Goal: Information Seeking & Learning: Stay updated

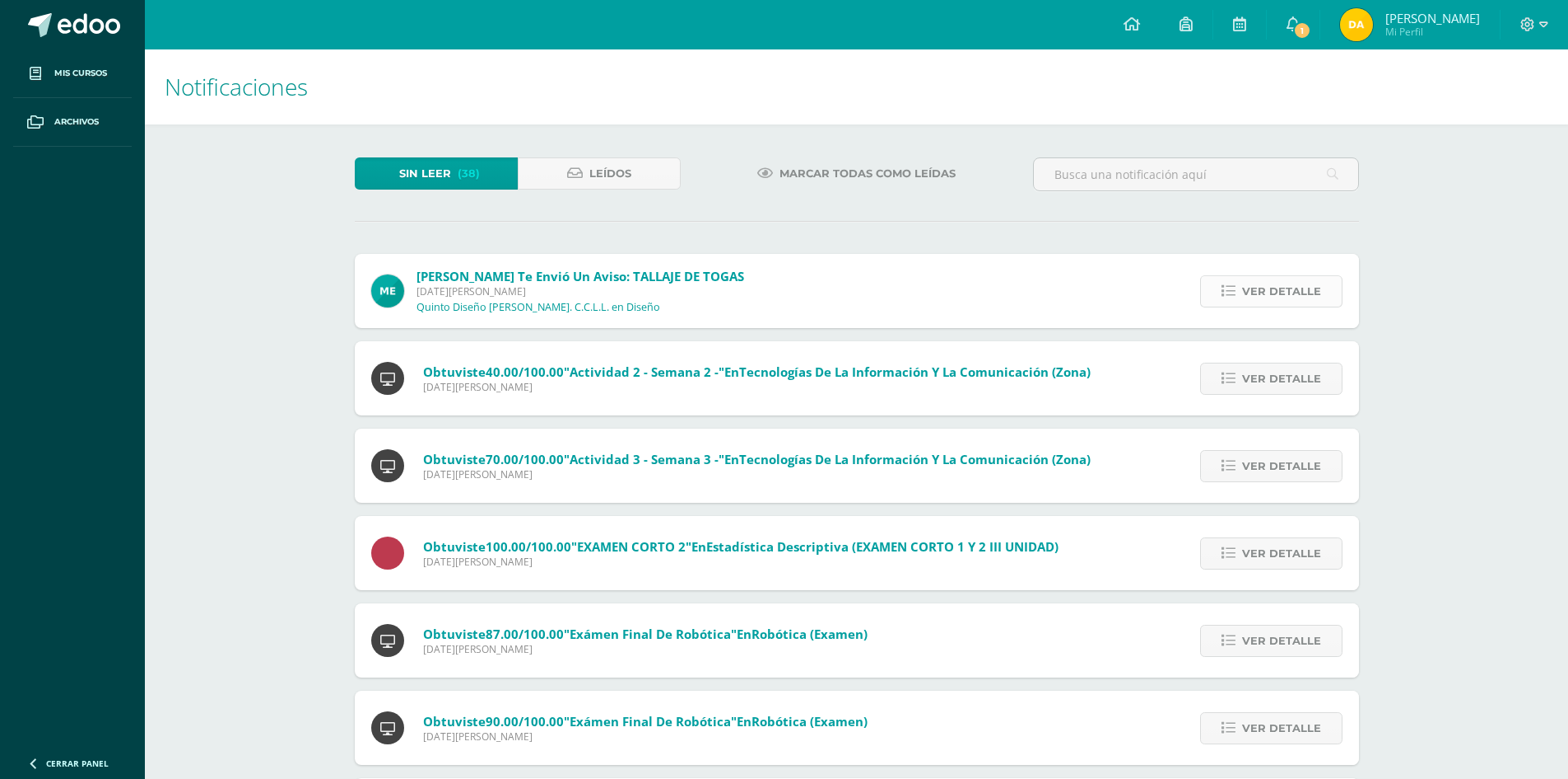
click at [1222, 282] on link "Ver detalle" at bounding box center [1271, 291] width 142 height 32
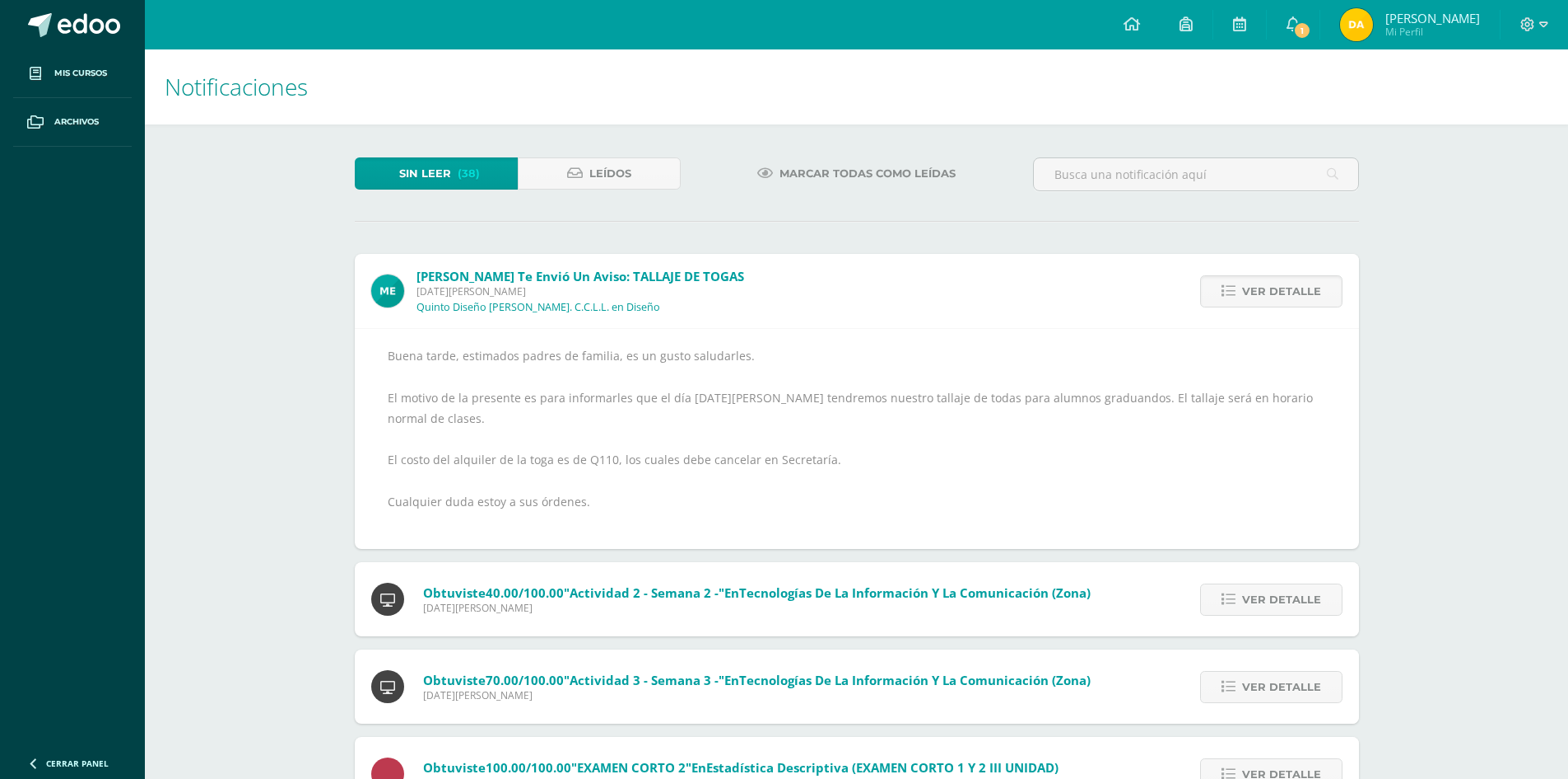
drag, startPoint x: 571, startPoint y: 407, endPoint x: 797, endPoint y: 410, distance: 226.0
click at [797, 410] on div "Buena tarde, estimados padres de familia, es un gusto saludarles. El motivo de …" at bounding box center [857, 438] width 938 height 187
drag, startPoint x: 810, startPoint y: 402, endPoint x: 969, endPoint y: 421, distance: 160.1
click at [969, 421] on div "Buena tarde, estimados padres de familia, es un gusto saludarles. El motivo de …" at bounding box center [857, 438] width 938 height 187
click at [970, 421] on div "Buena tarde, estimados padres de familia, es un gusto saludarles. El motivo de …" at bounding box center [857, 438] width 938 height 187
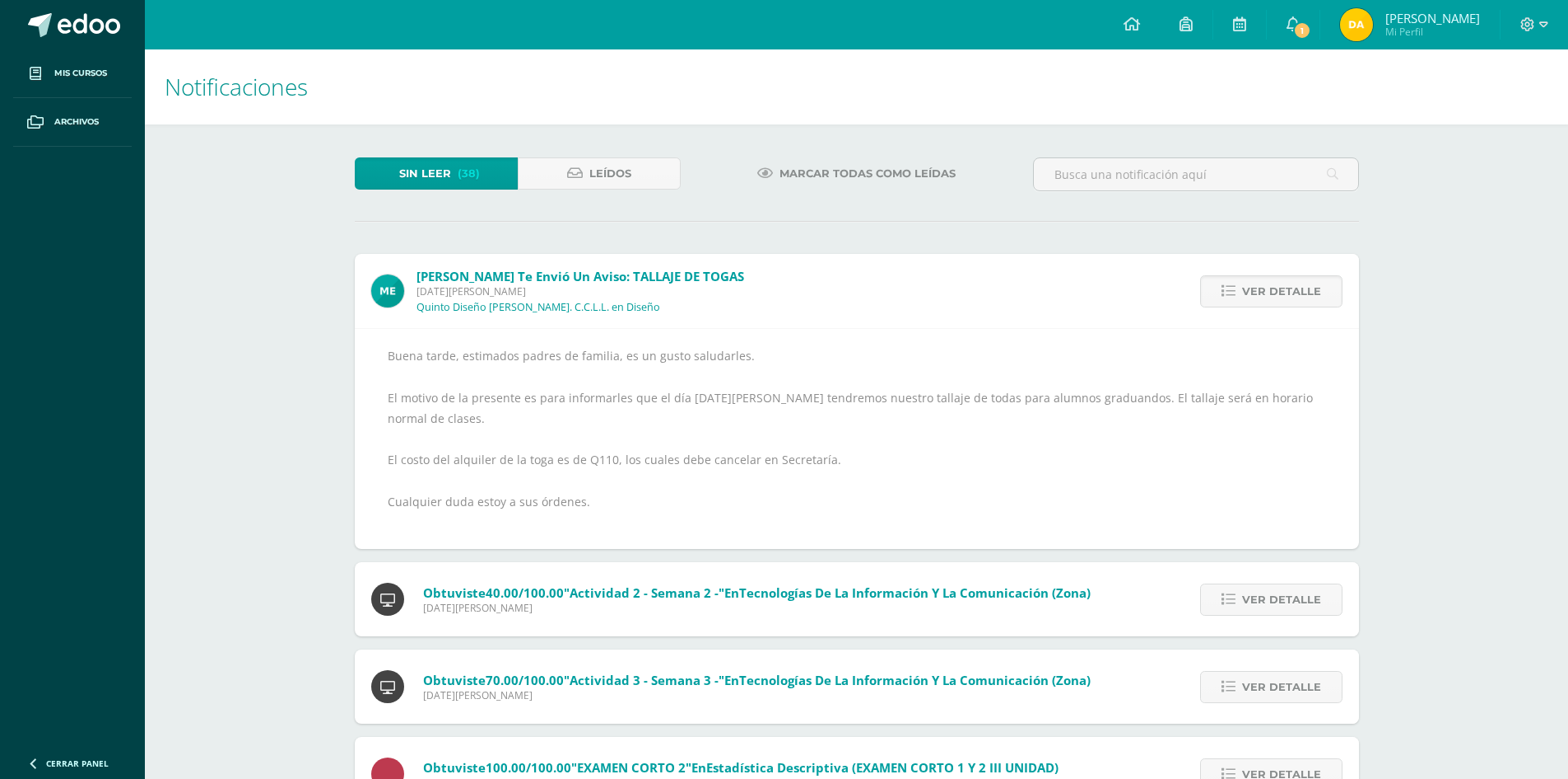
click at [972, 421] on div "Buena tarde, estimados padres de familia, es un gusto saludarles. El motivo de …" at bounding box center [857, 438] width 938 height 187
drag, startPoint x: 538, startPoint y: 463, endPoint x: 797, endPoint y: 460, distance: 259.0
click at [784, 465] on div "Buena tarde, estimados padres de familia, es un gusto saludarles. El motivo de …" at bounding box center [857, 438] width 938 height 187
click at [1289, 34] on link "1" at bounding box center [1293, 25] width 53 height 50
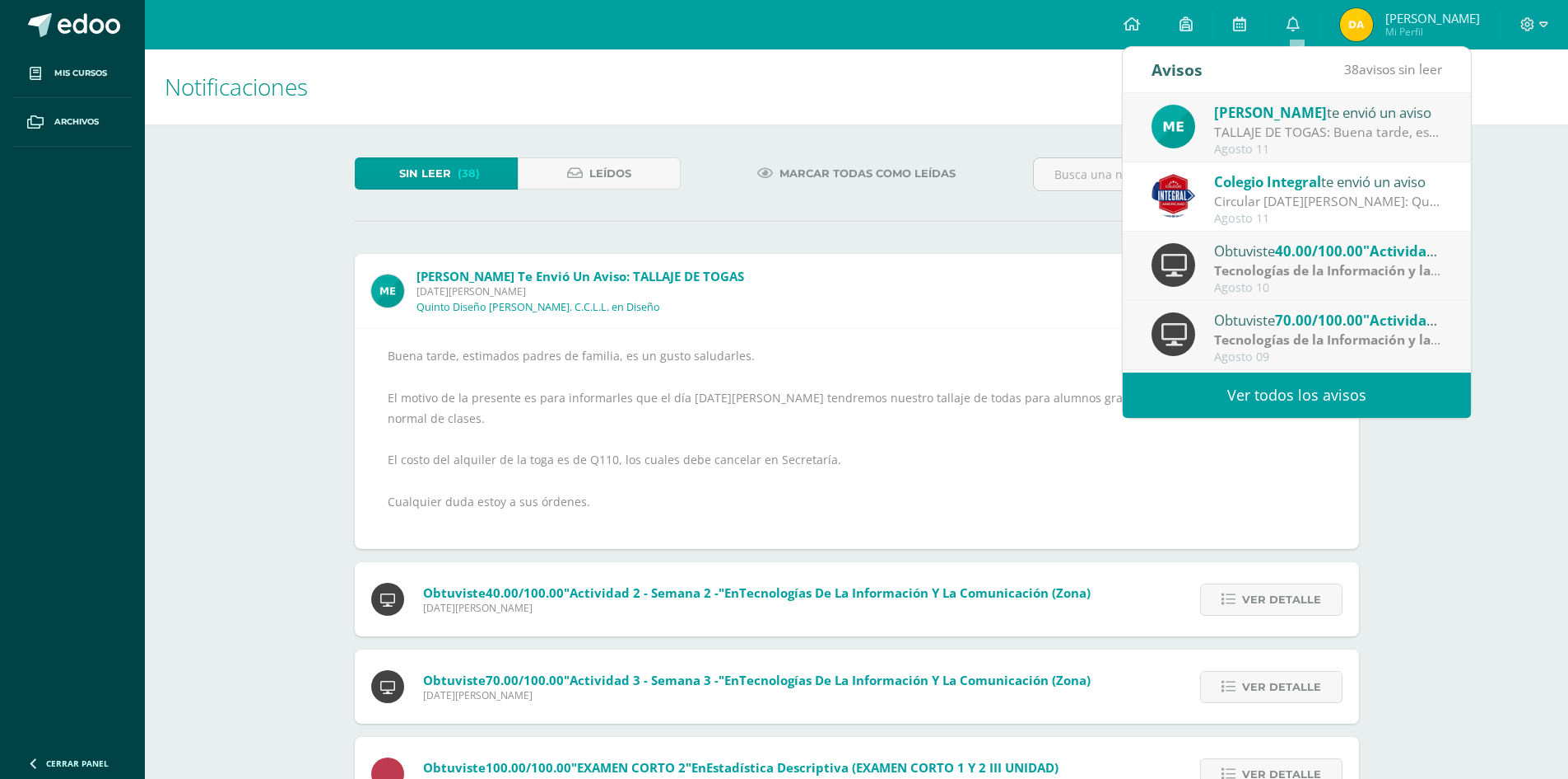
click at [539, 191] on div "Sin leer (38) Leídos" at bounding box center [518, 181] width 340 height 48
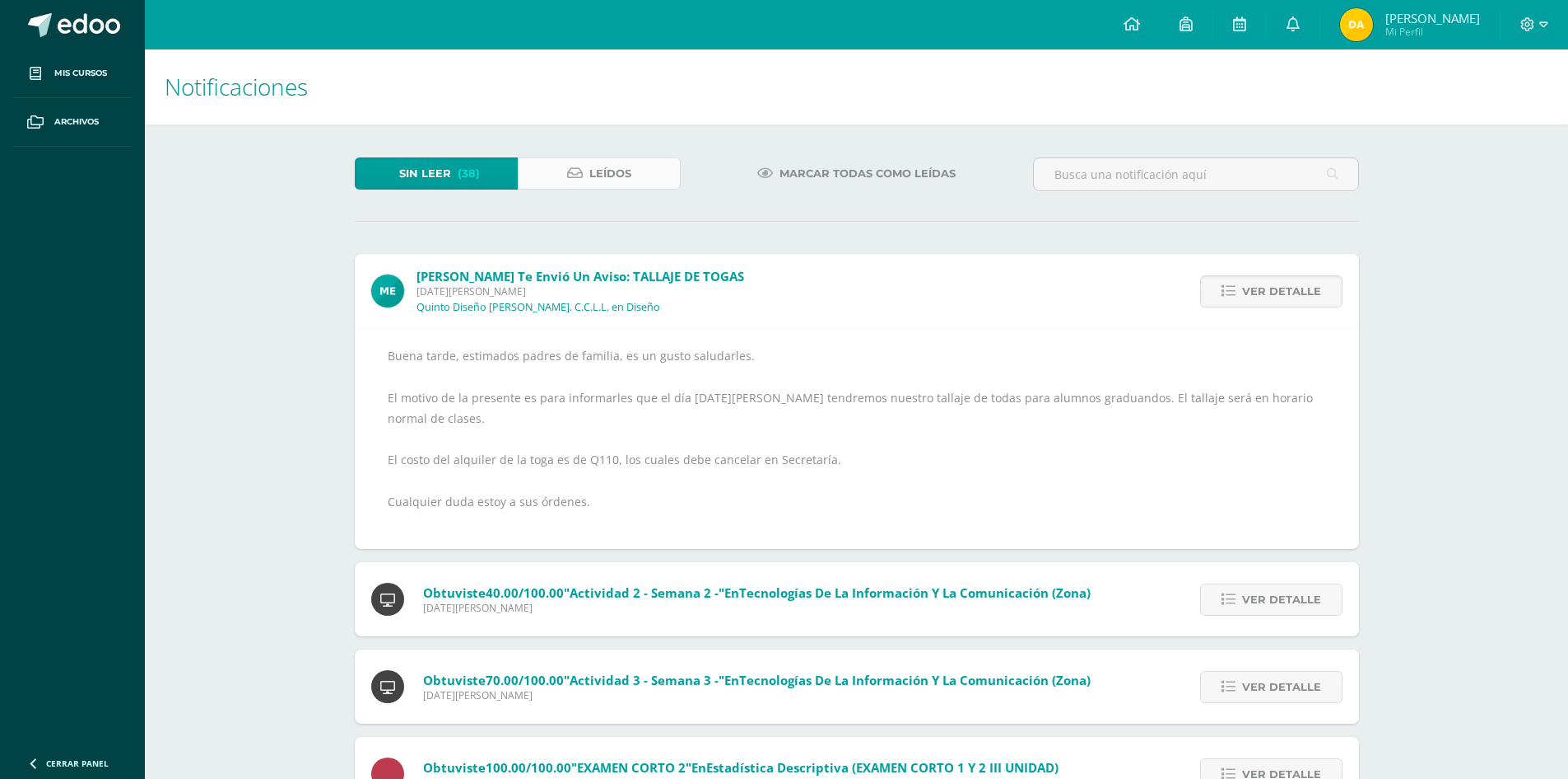
click at [576, 182] on link "Leídos" at bounding box center [600, 173] width 163 height 32
